Goal: Task Accomplishment & Management: Complete application form

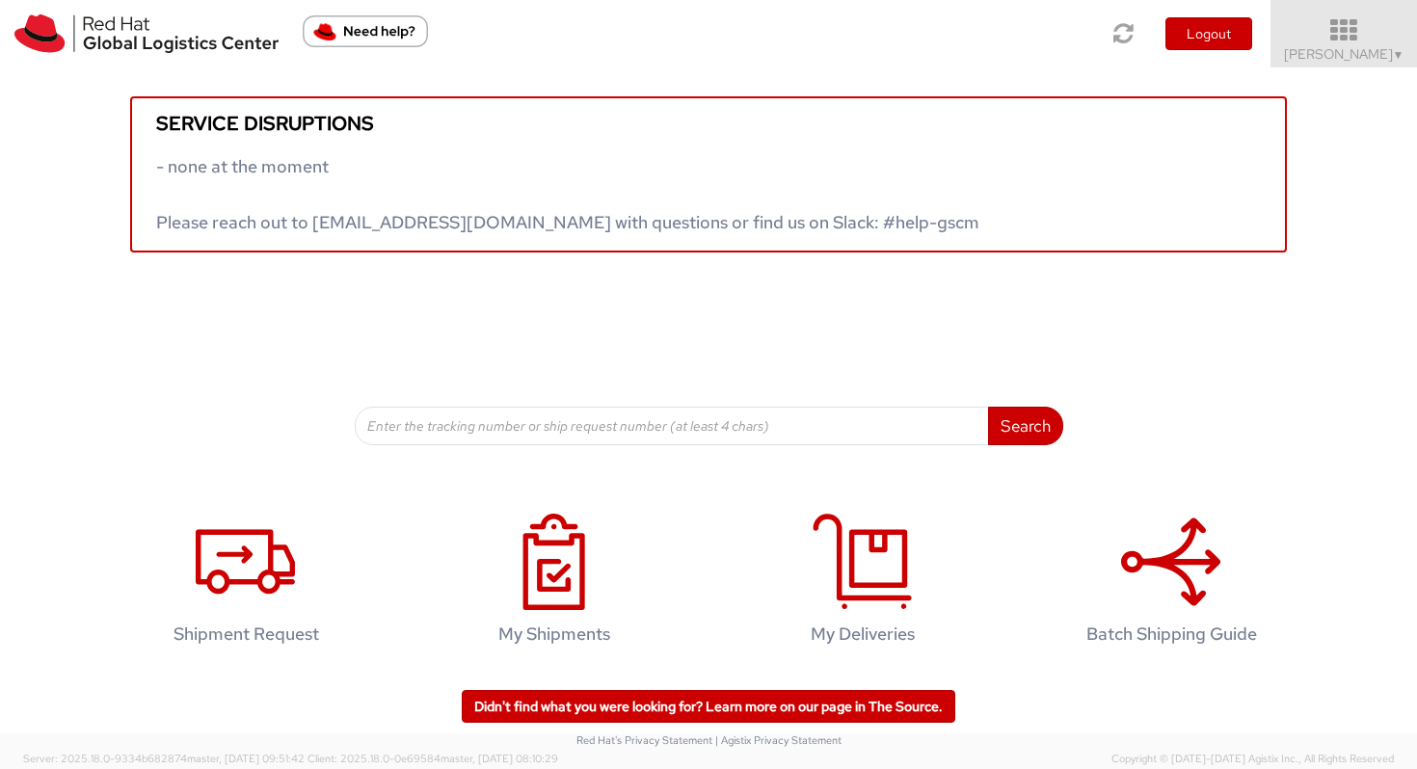
click at [1358, 17] on link "Vitoria Alencar ▼" at bounding box center [1343, 33] width 147 height 67
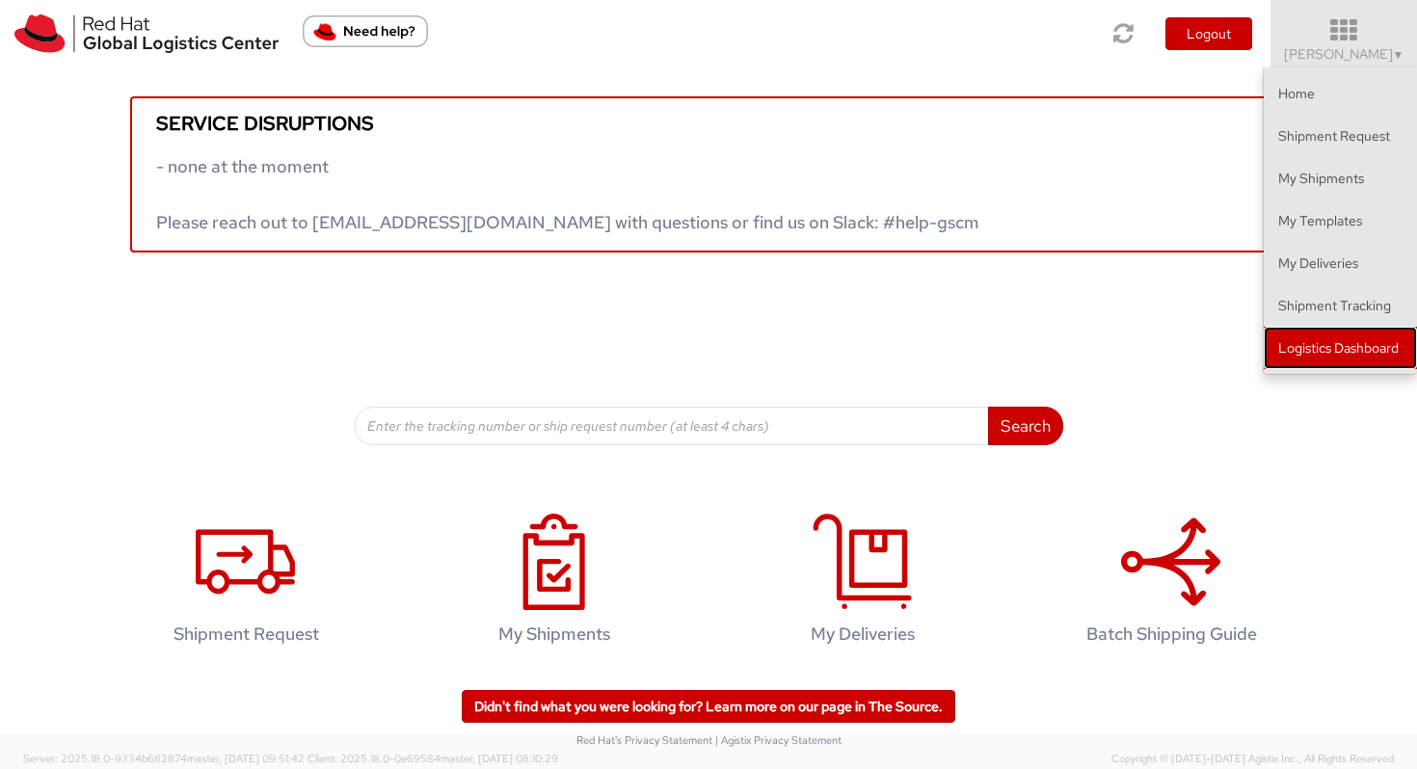
click at [1307, 354] on link "Logistics Dashboard" at bounding box center [1340, 348] width 153 height 42
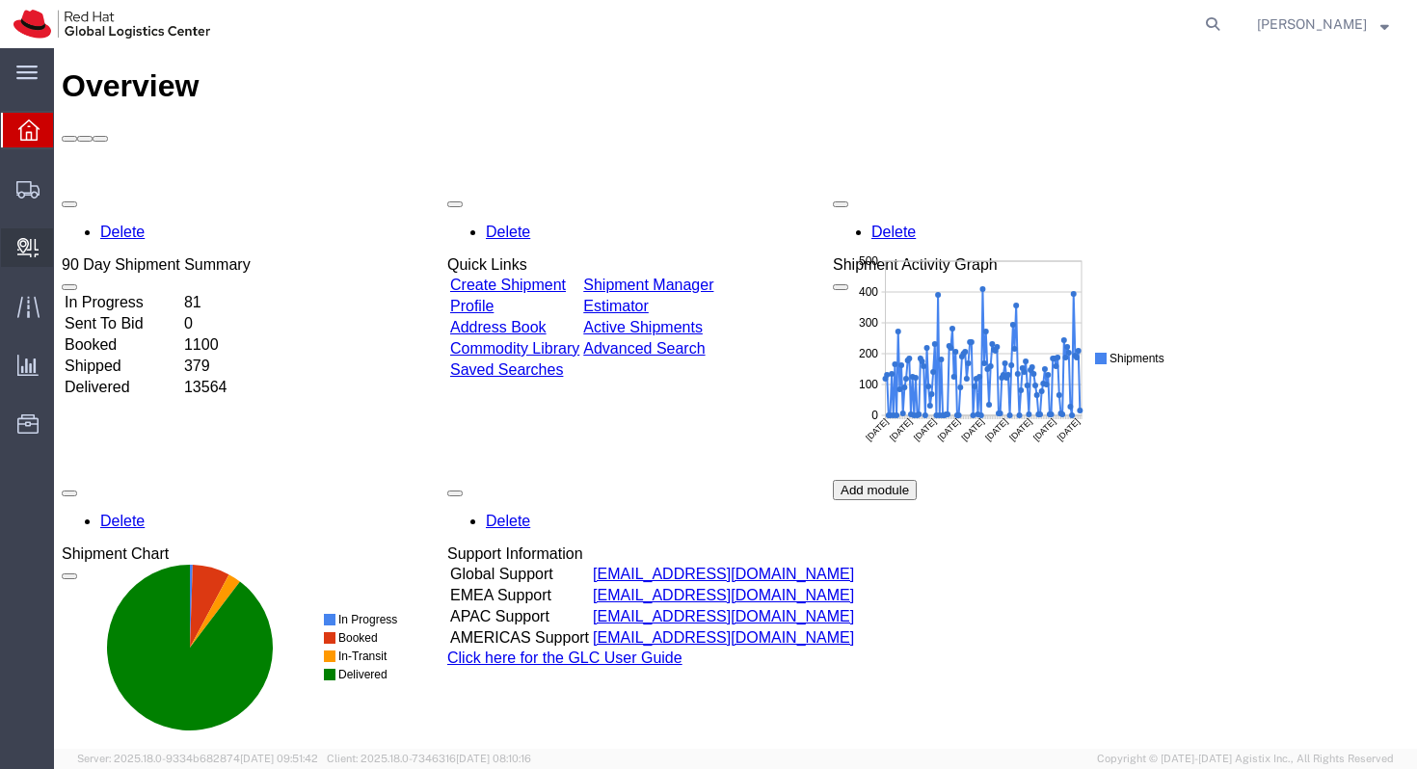
click at [19, 254] on icon at bounding box center [27, 247] width 21 height 19
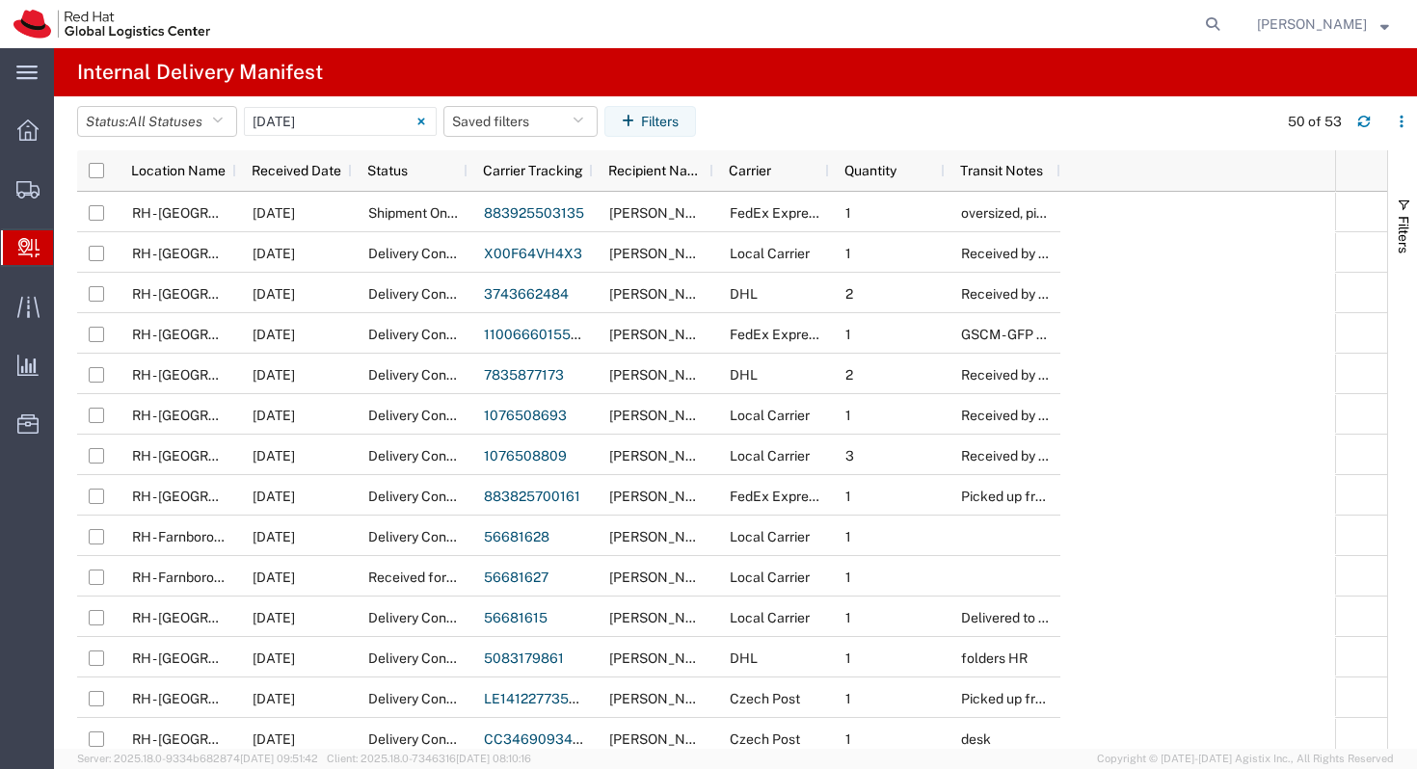
click at [0, 0] on span "Create Delivery" at bounding box center [0, 0] width 0 height 0
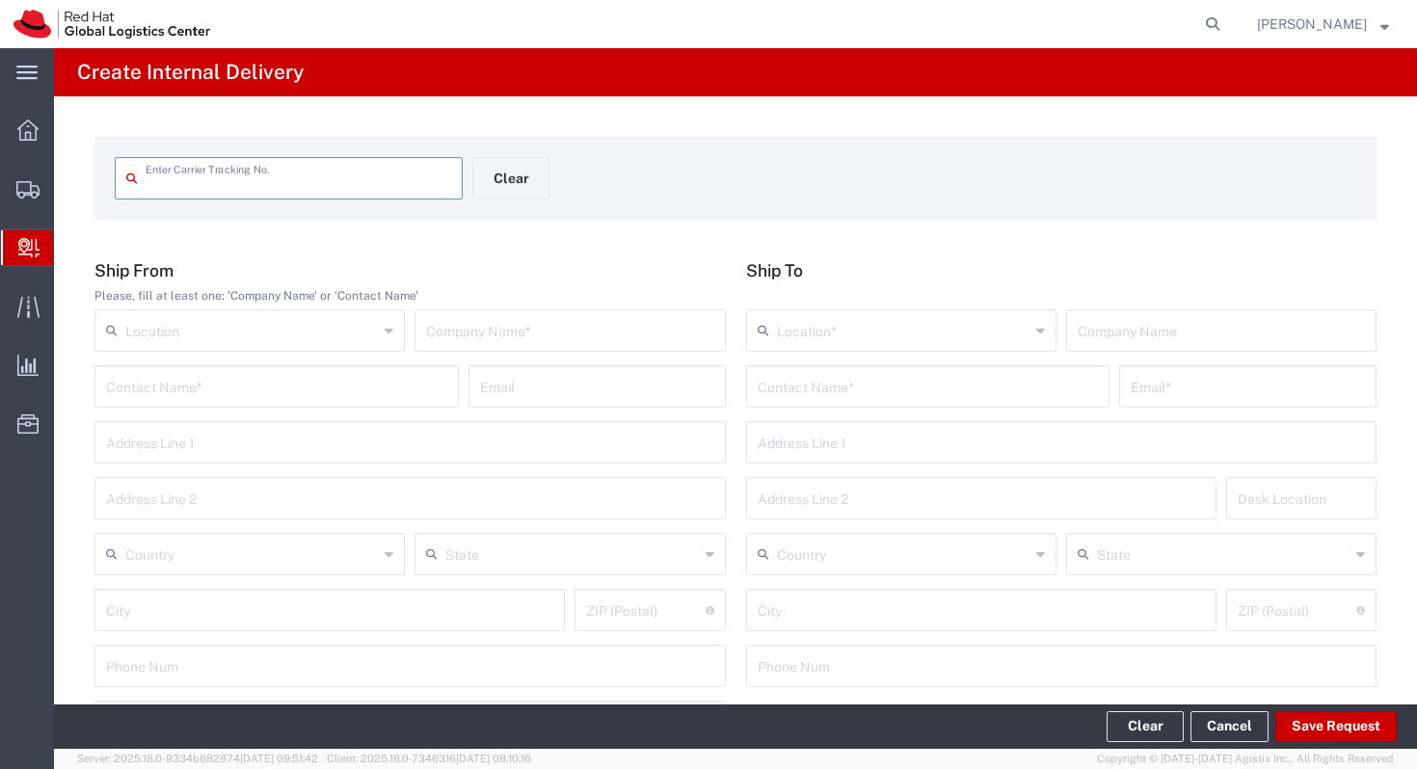
click at [238, 187] on input "text" at bounding box center [299, 177] width 306 height 34
type input "883794368782"
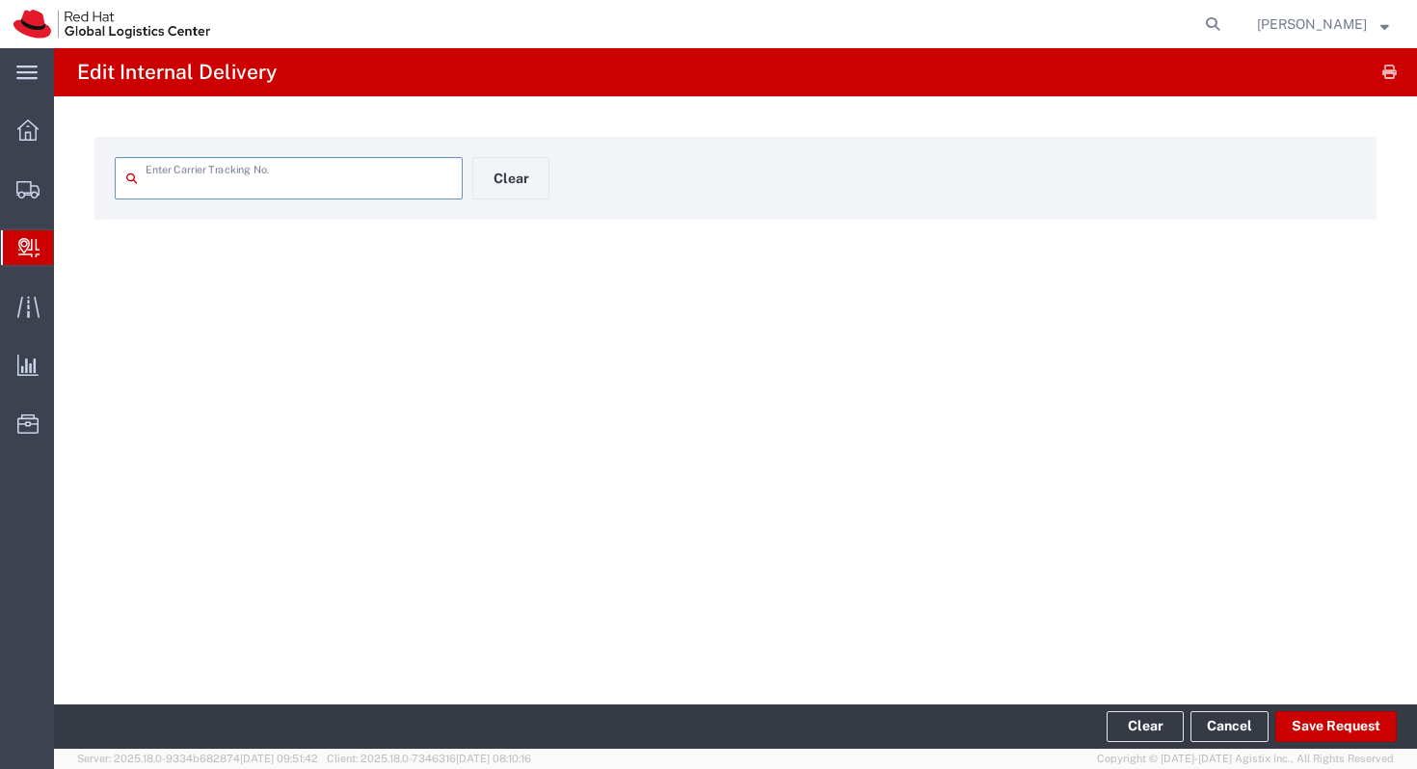
type input "883794368782"
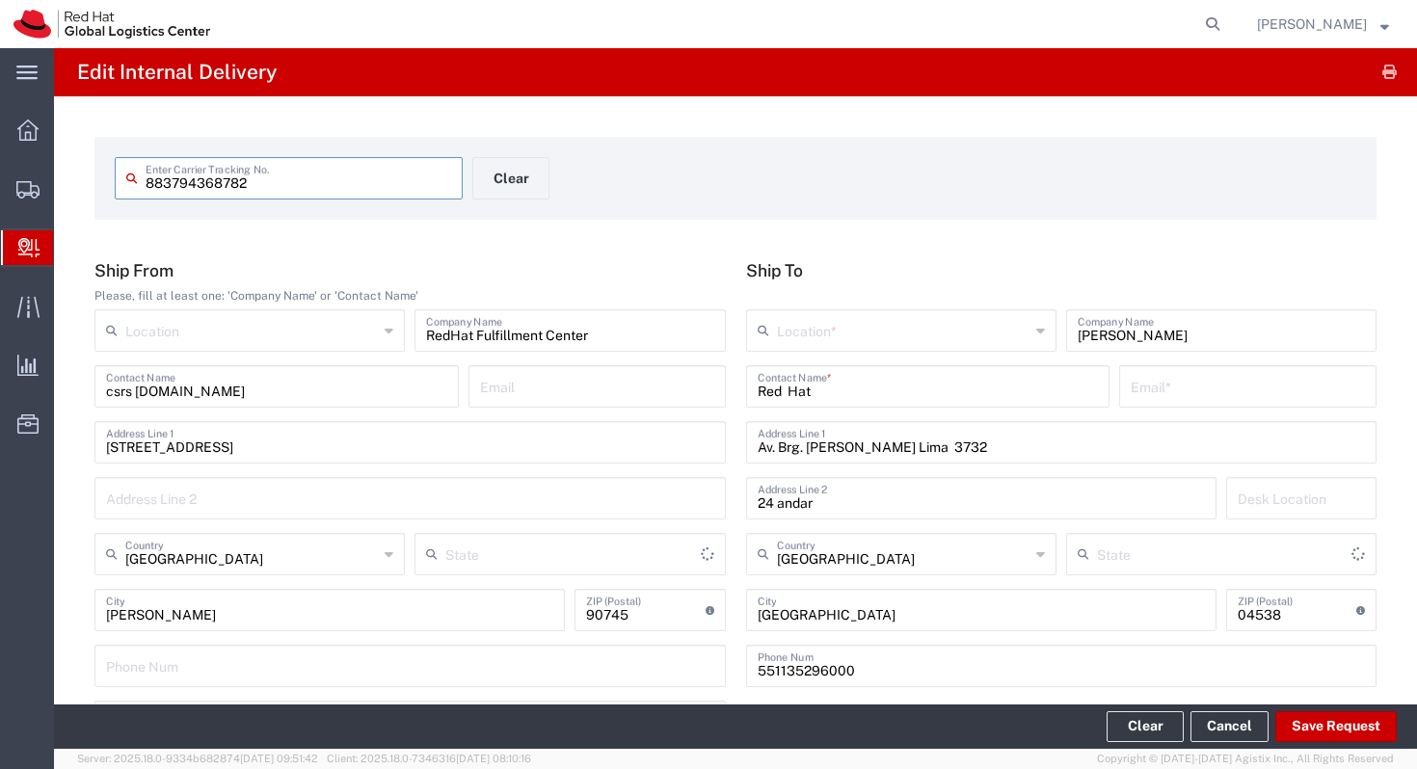
type input "Your Packaging"
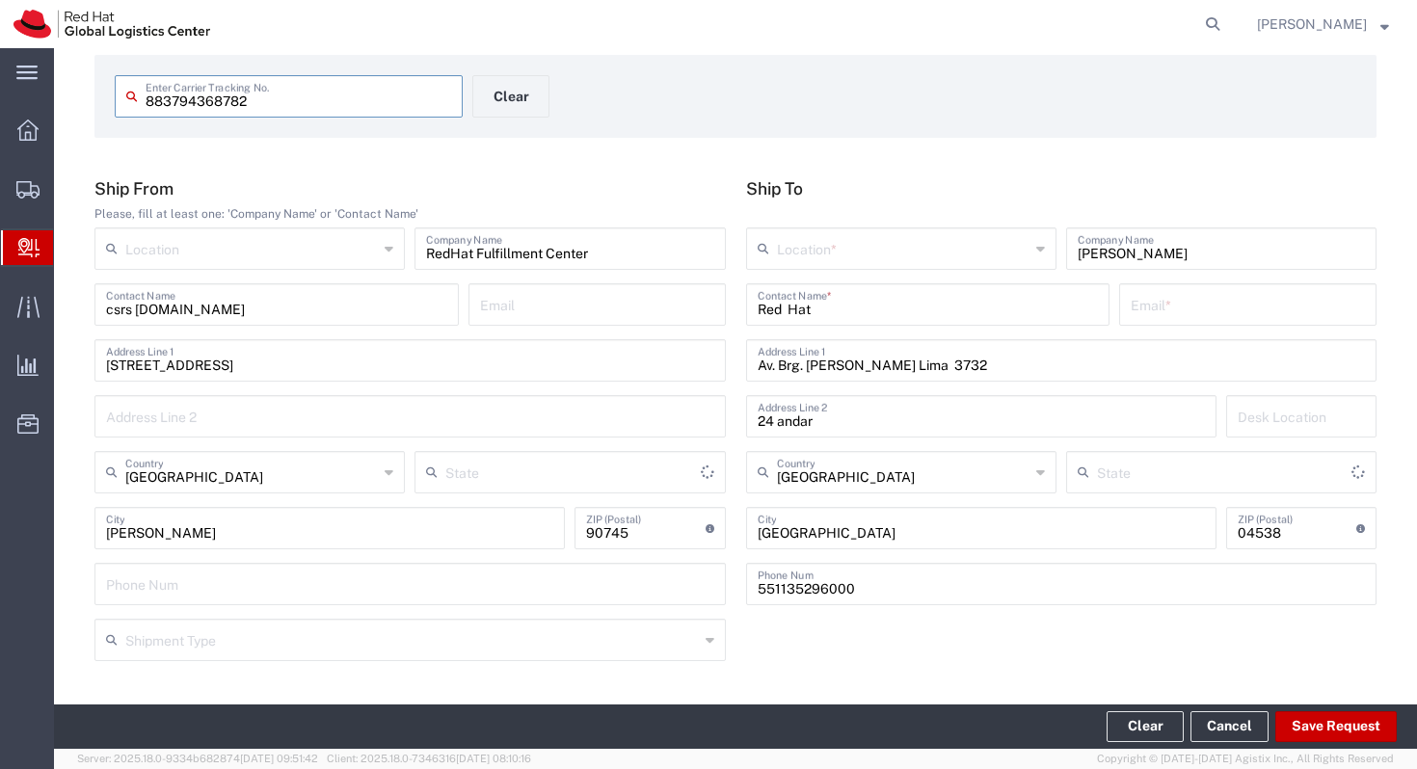
type input "[US_STATE]"
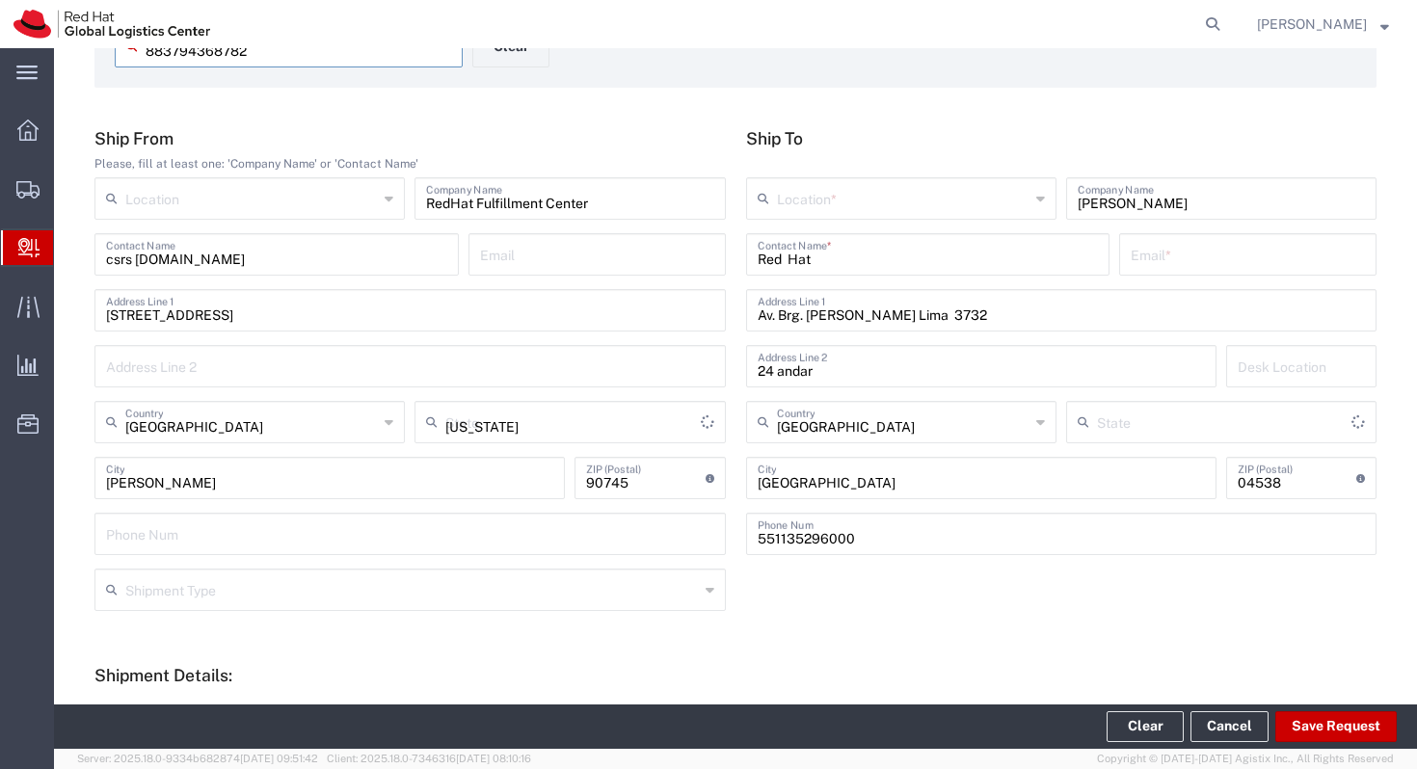
type input "International Economy"
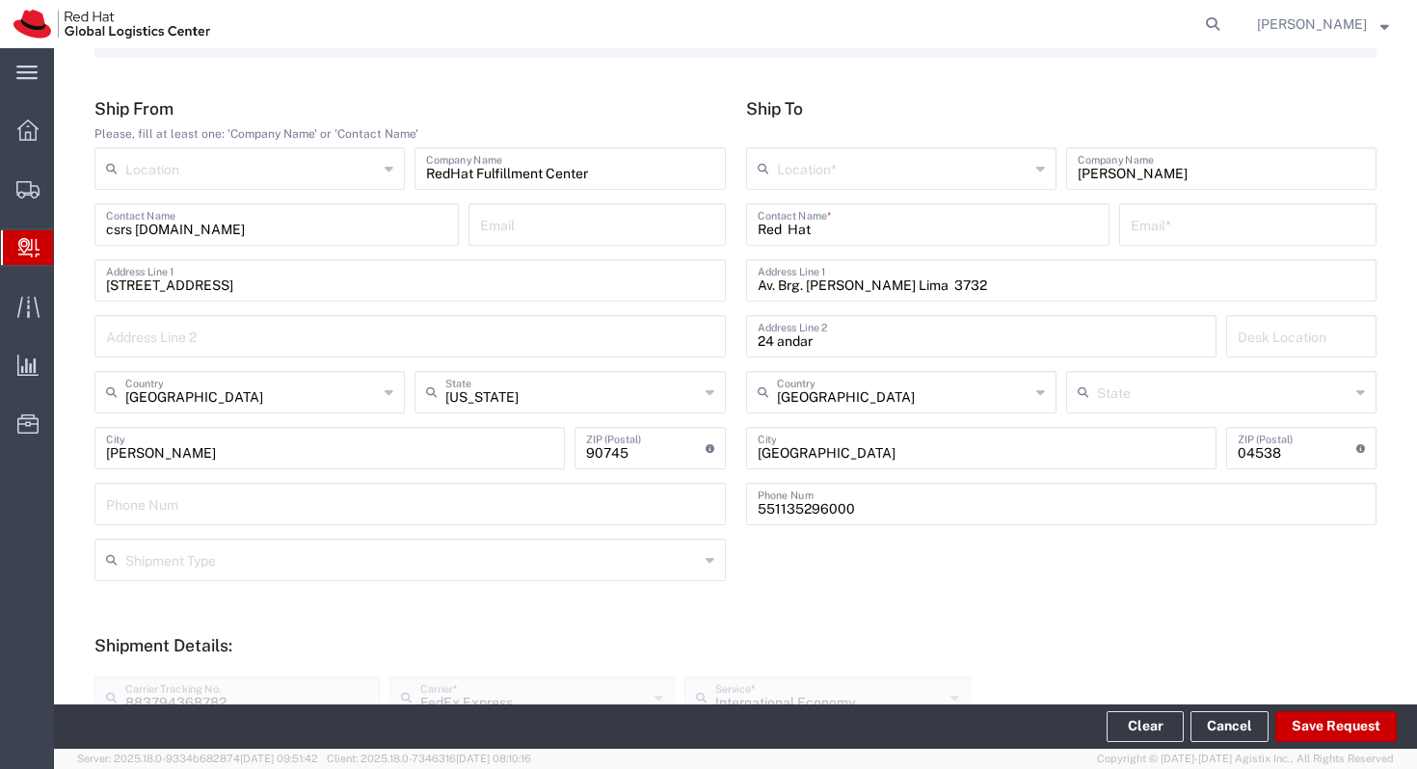
scroll to position [178, 0]
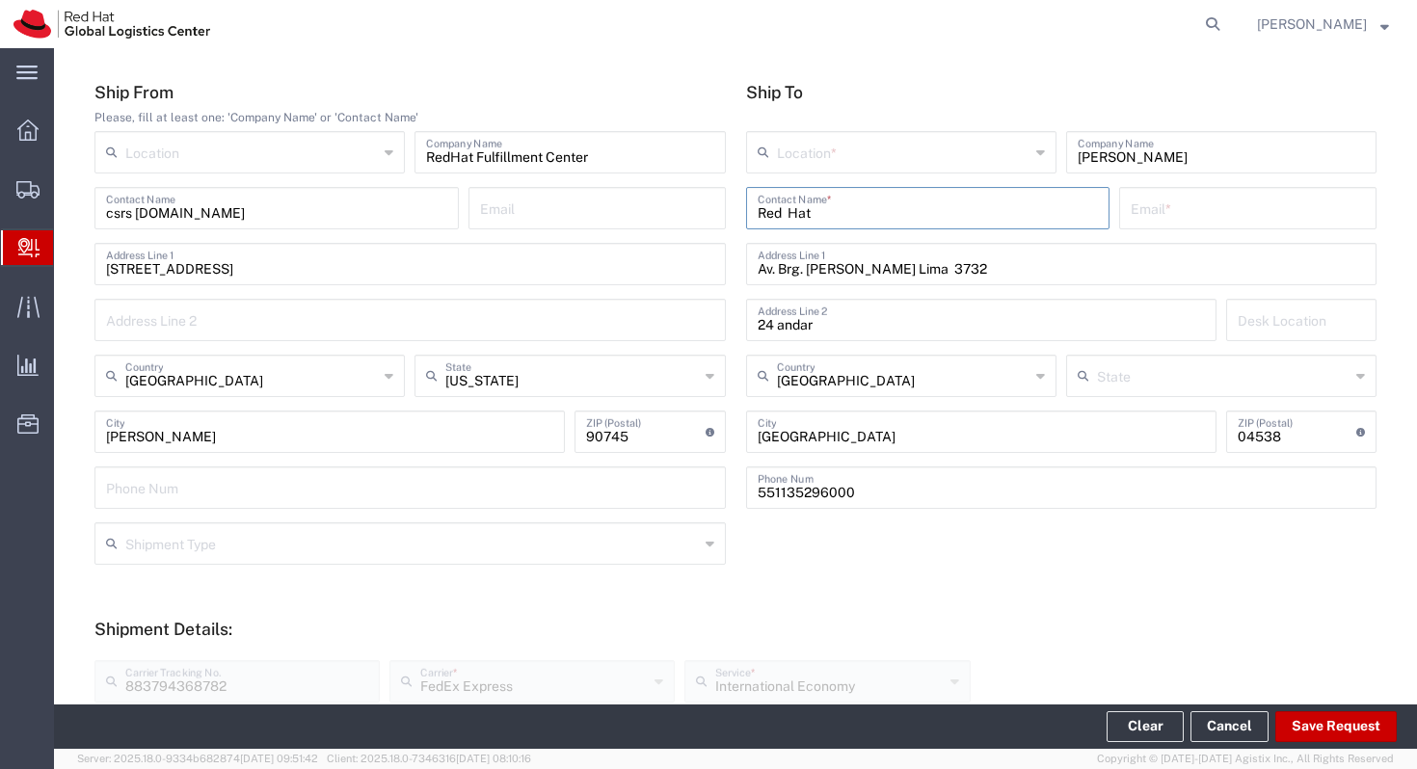
click at [935, 200] on input "Red Hat" at bounding box center [928, 207] width 341 height 34
click at [941, 193] on input "Red Hat" at bounding box center [928, 207] width 341 height 34
click at [941, 195] on input "Red Hat" at bounding box center [928, 207] width 341 height 34
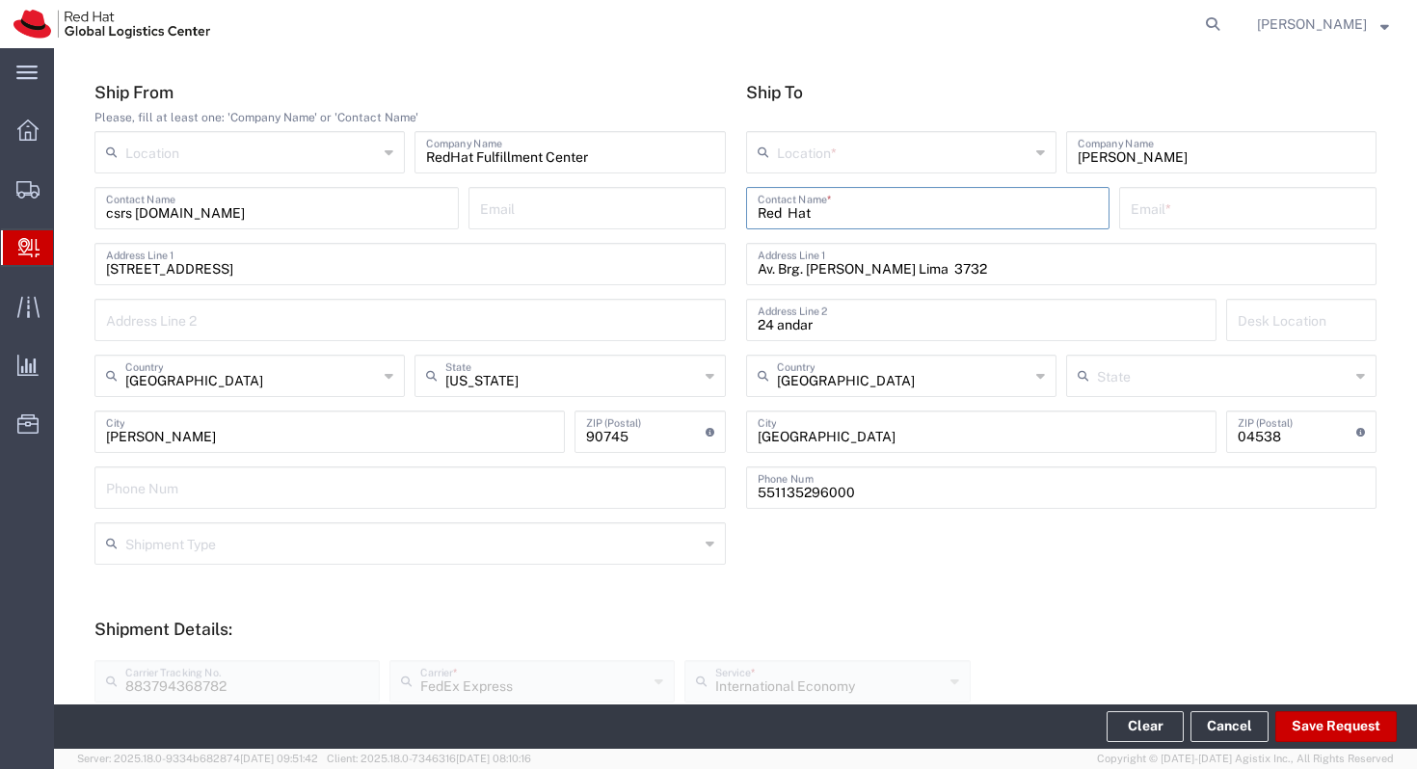
click at [941, 195] on input "Red Hat" at bounding box center [928, 207] width 341 height 34
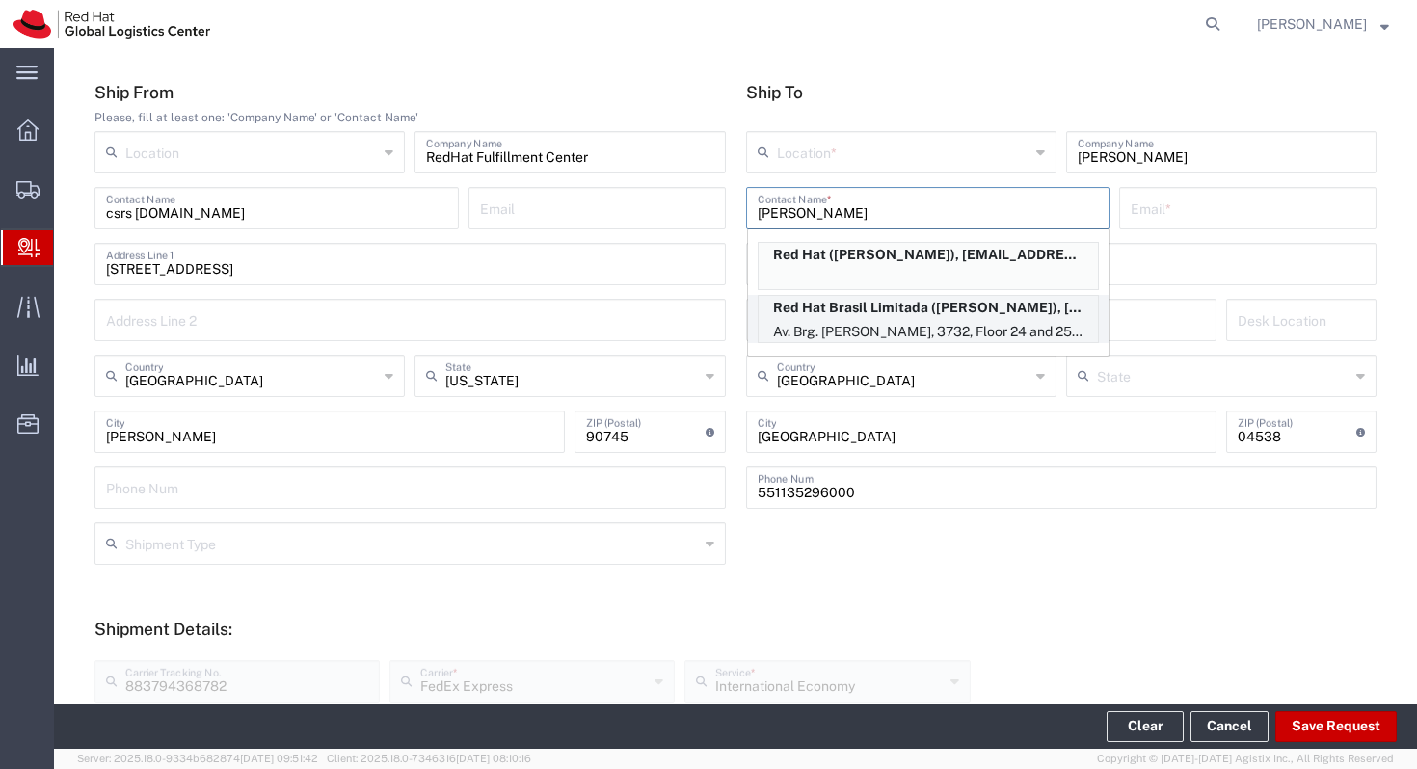
type input "[PERSON_NAME]"
click at [929, 312] on p "Red Hat Brasil Limitada ([PERSON_NAME]), [EMAIL_ADDRESS][DOMAIN_NAME]" at bounding box center [928, 308] width 339 height 24
type input "RH - [GEOGRAPHIC_DATA]"
type input "Red Hat Brasil Limitada"
type input "[PERSON_NAME]"
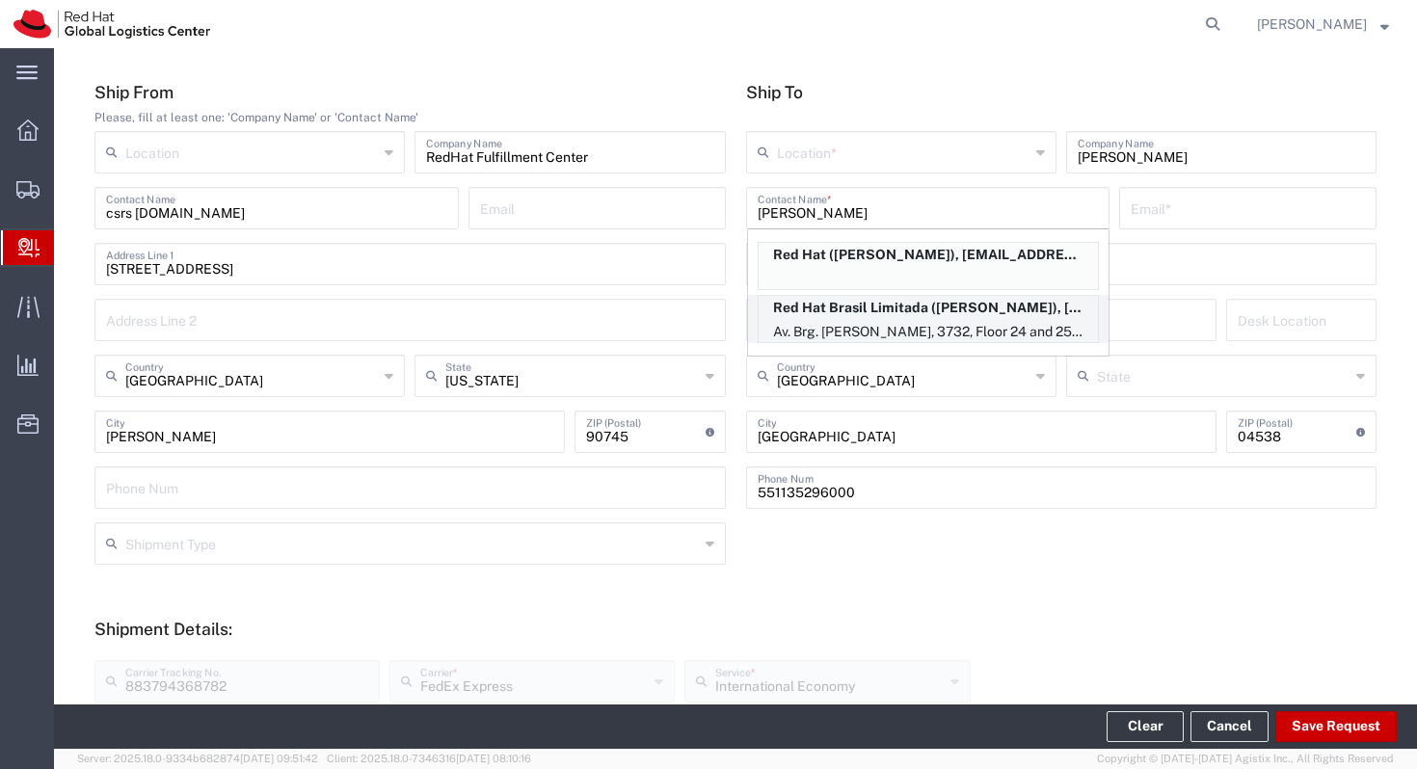
type input "[EMAIL_ADDRESS][DOMAIN_NAME]"
type input "Av. Brg. [PERSON_NAME][GEOGRAPHIC_DATA], 3732"
type input "Floor 24 and 25, Itaim Bibi"
type input "FLEX"
type input "[GEOGRAPHIC_DATA]"
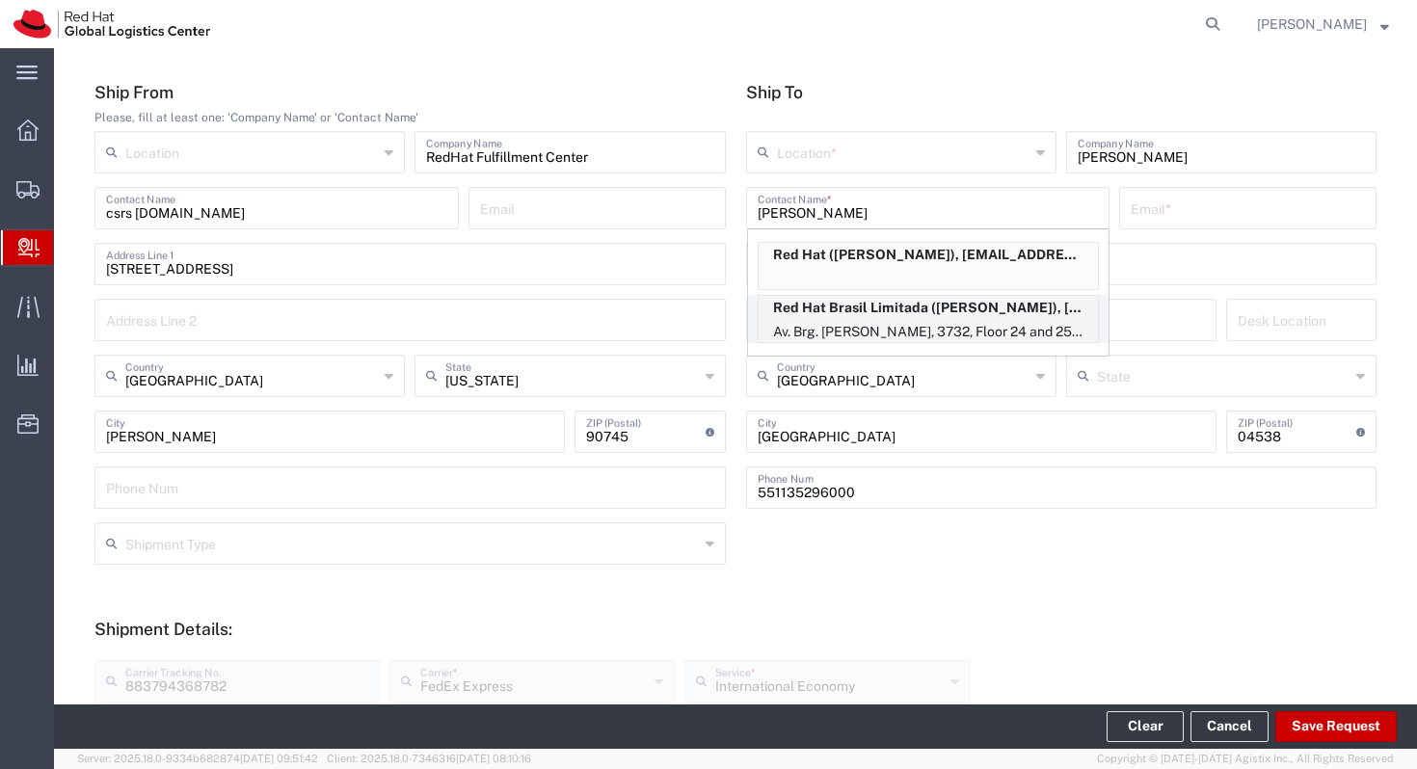
type input "[GEOGRAPHIC_DATA]"
type input "04538-132"
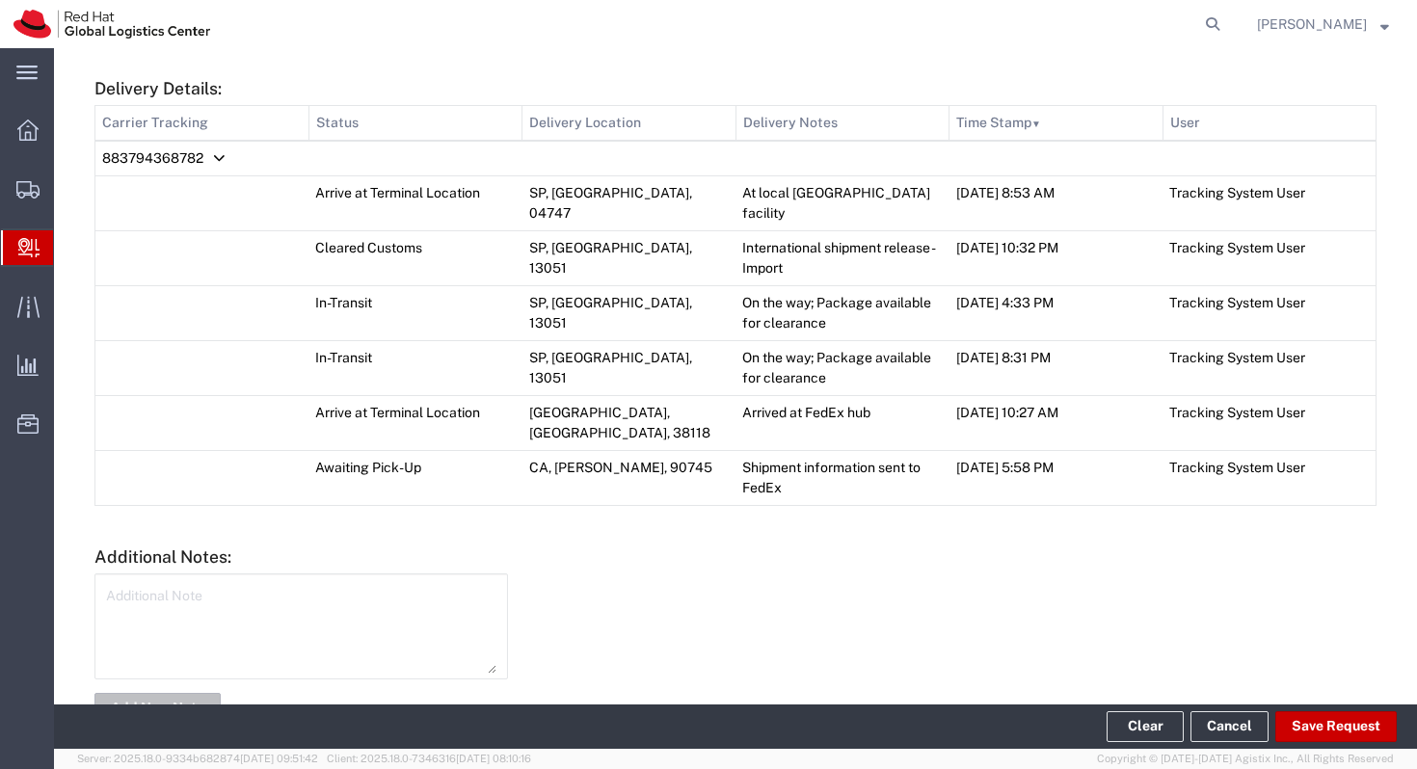
scroll to position [954, 0]
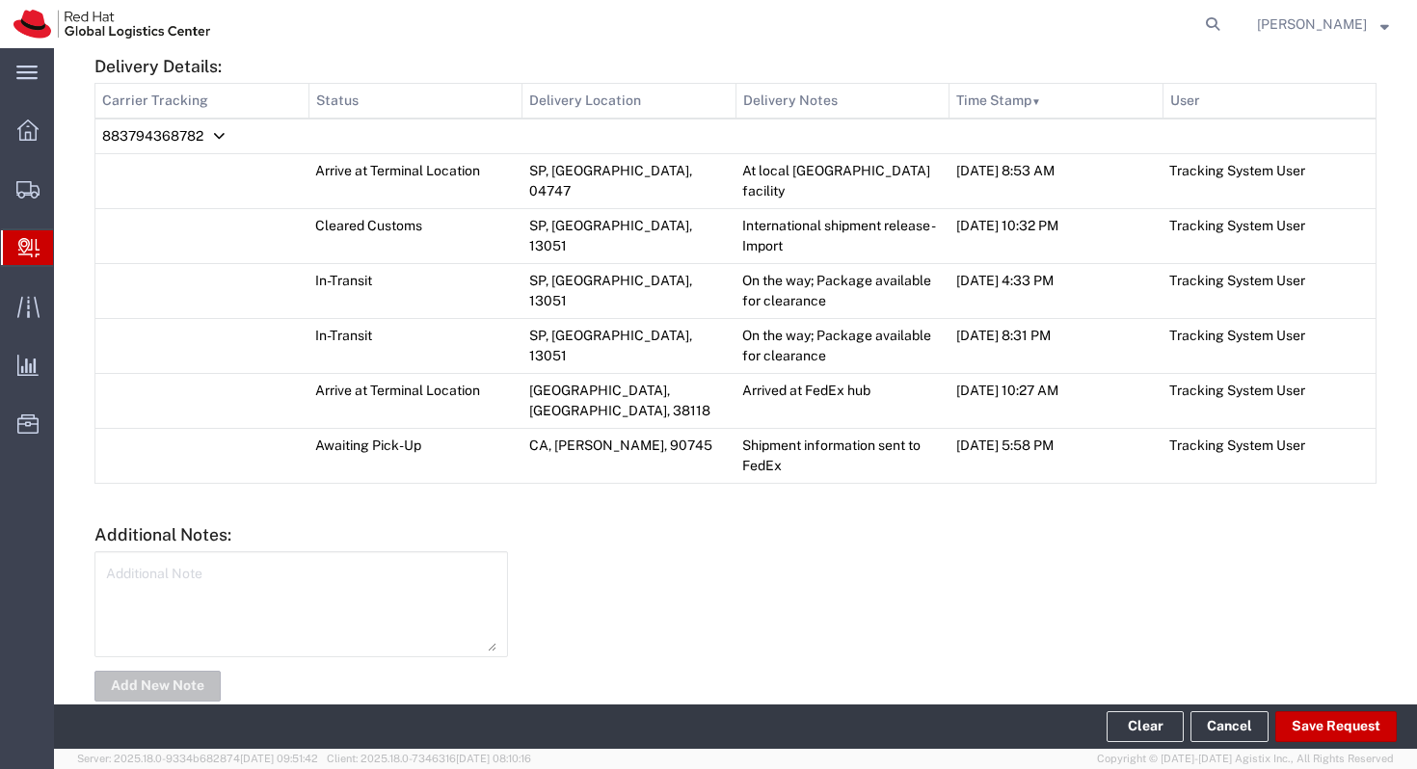
click at [762, 482] on form "Ship From Please, fill at least one: 'Company Name' or 'Contact Name' Location …" at bounding box center [735, 5] width 1282 height 1399
click at [1304, 716] on button "Save Request" at bounding box center [1335, 726] width 121 height 31
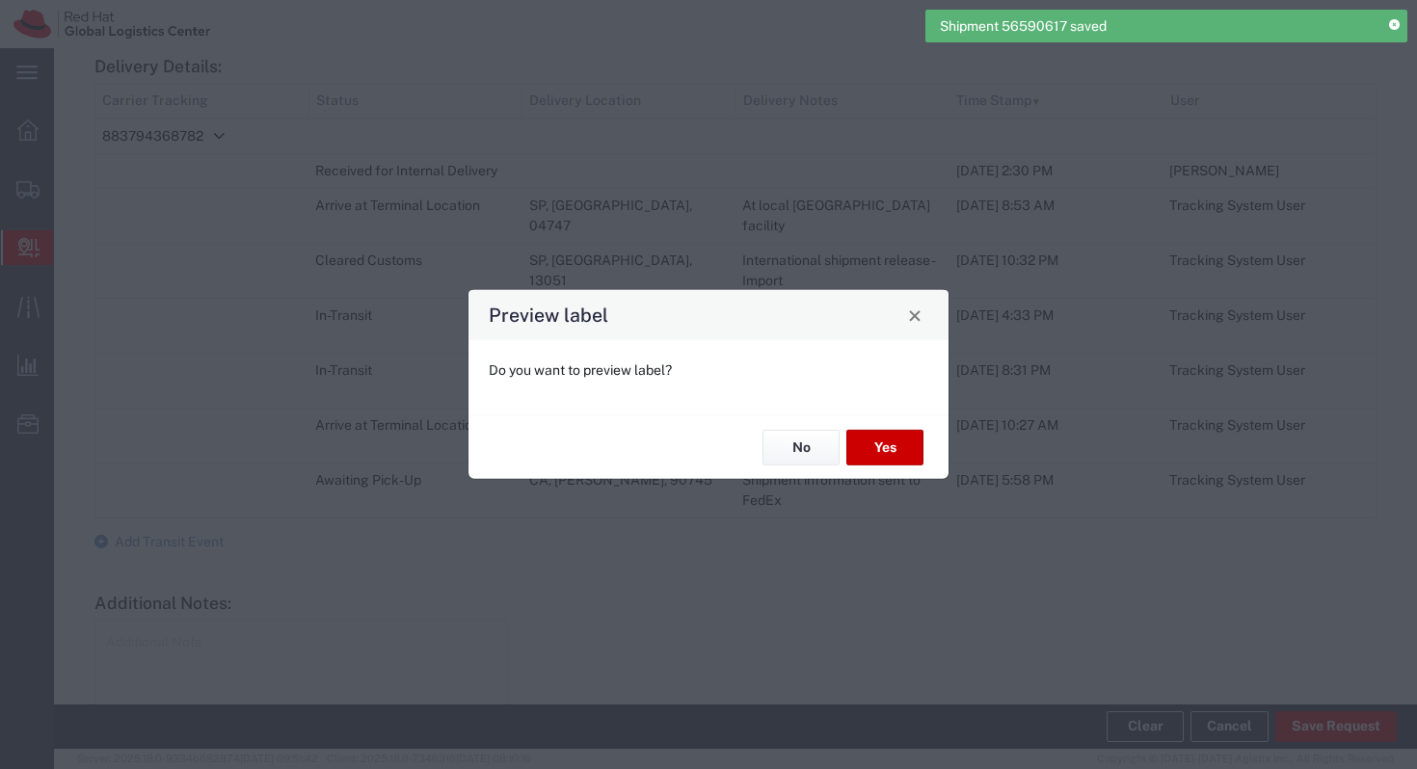
type input "Your Packaging"
type input "International Economy"
click at [891, 450] on button "Yes" at bounding box center [884, 448] width 77 height 36
